Goal: Complete application form

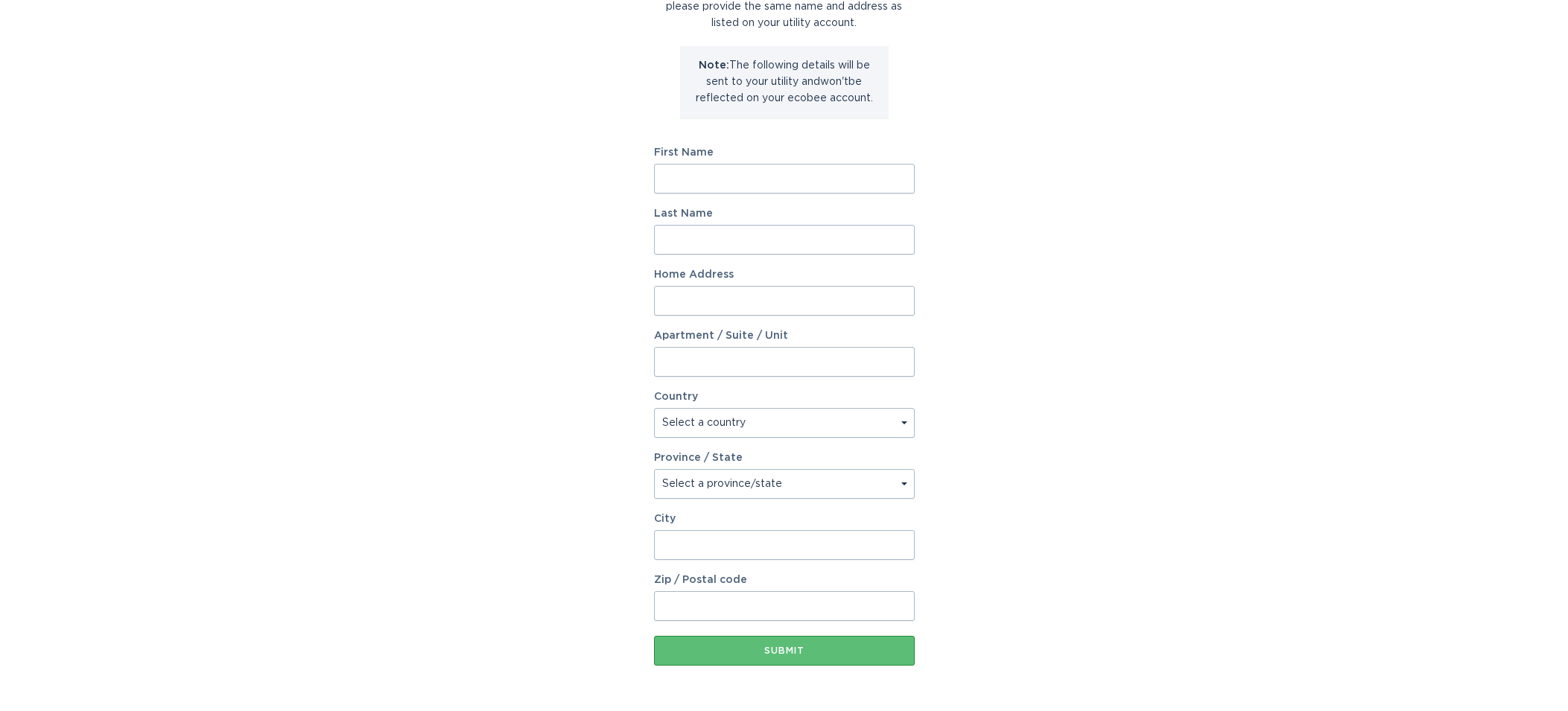
scroll to position [156, 0]
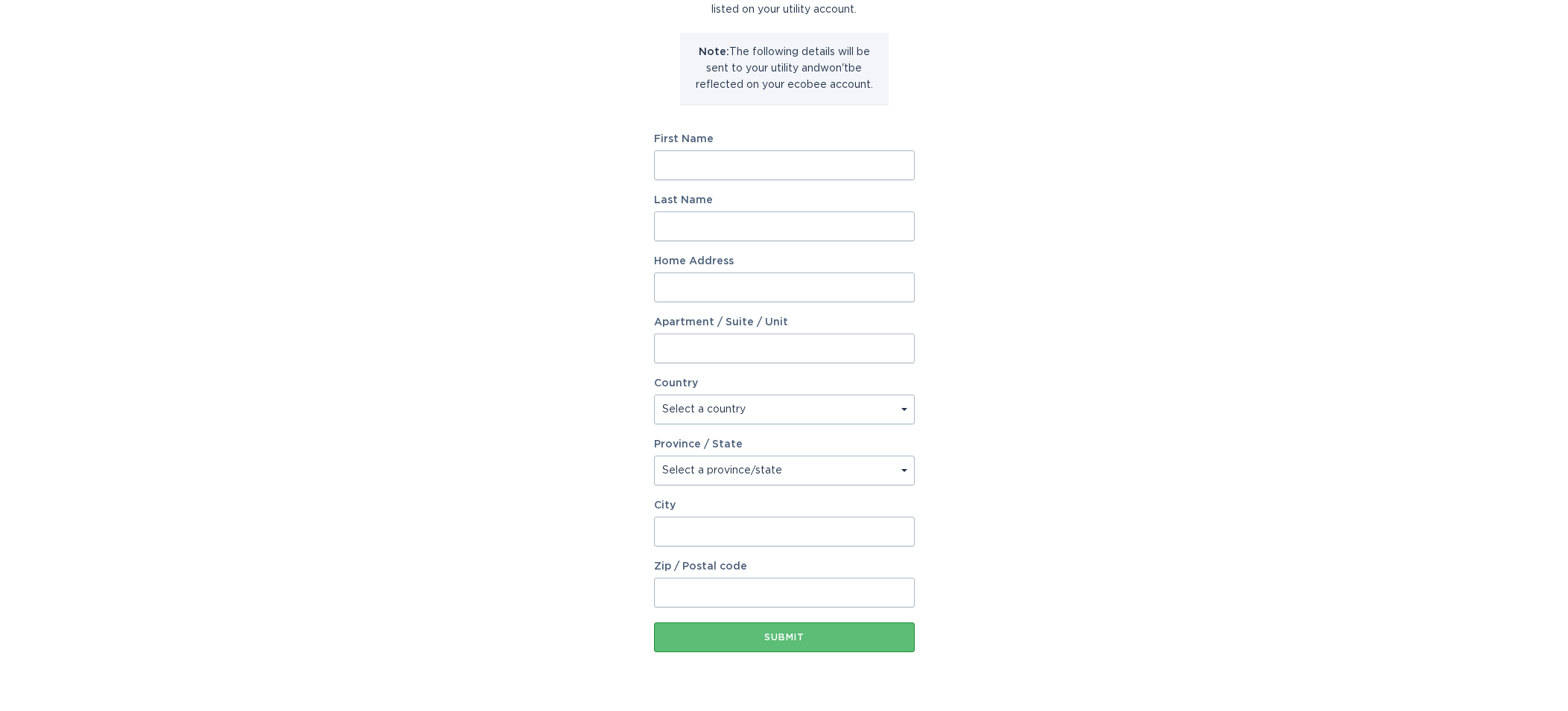
click at [715, 171] on input "First Name" at bounding box center [784, 164] width 261 height 30
type input "Priya"
type input "[PERSON_NAME]"
type input "[STREET_ADDRESS]"
select select "CA"
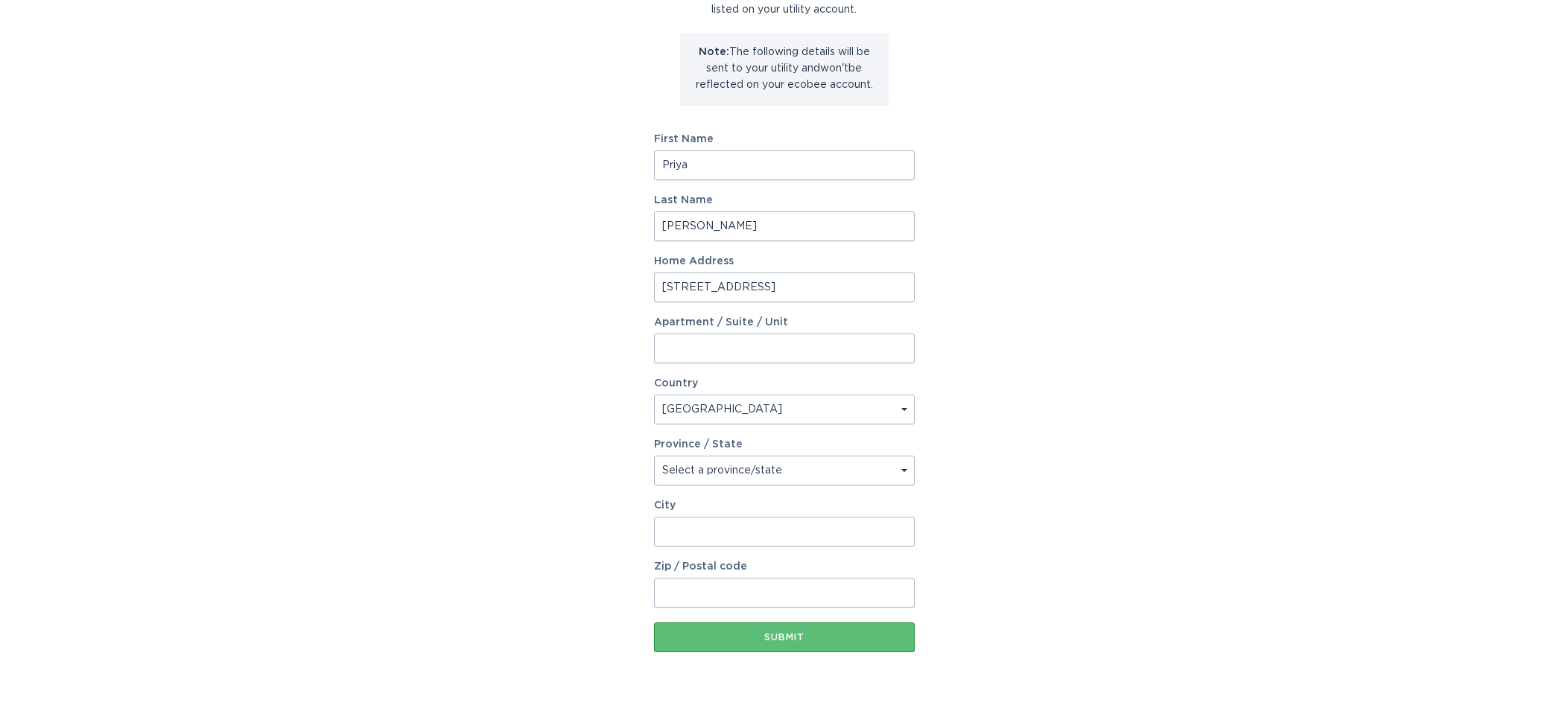
type input "[GEOGRAPHIC_DATA]"
type input "M4W 2G1"
select select "ON"
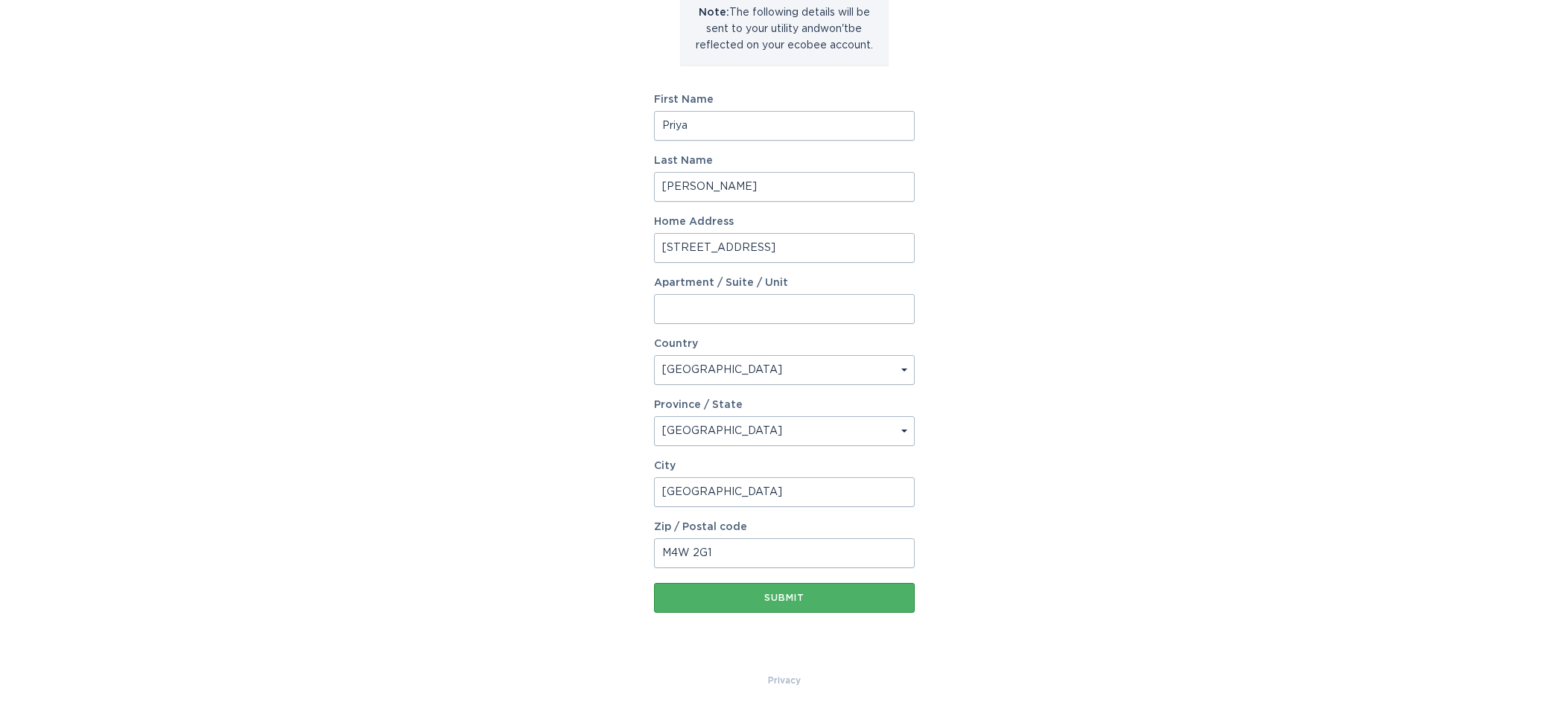
click at [793, 600] on div "Submit" at bounding box center [784, 598] width 245 height 9
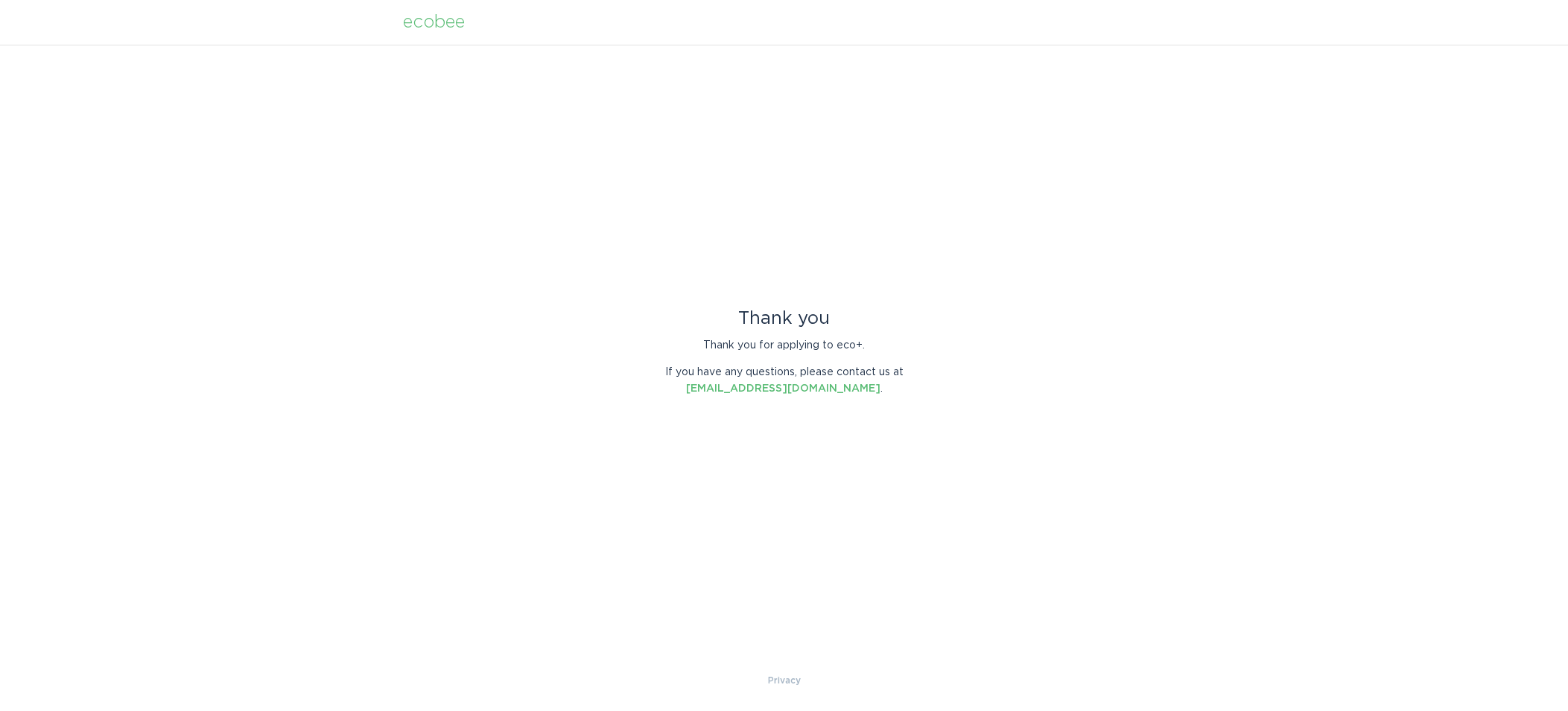
scroll to position [0, 0]
